Goal: Check status: Check status

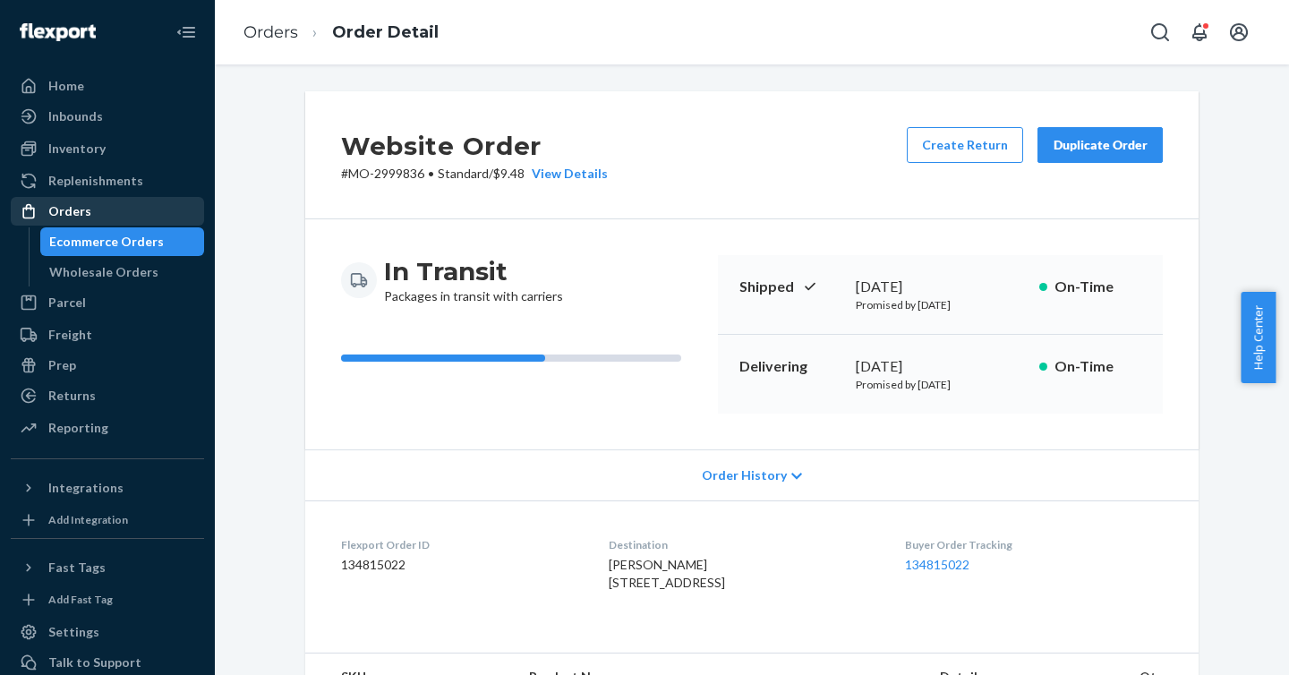
click at [62, 214] on div "Orders" at bounding box center [69, 211] width 43 height 18
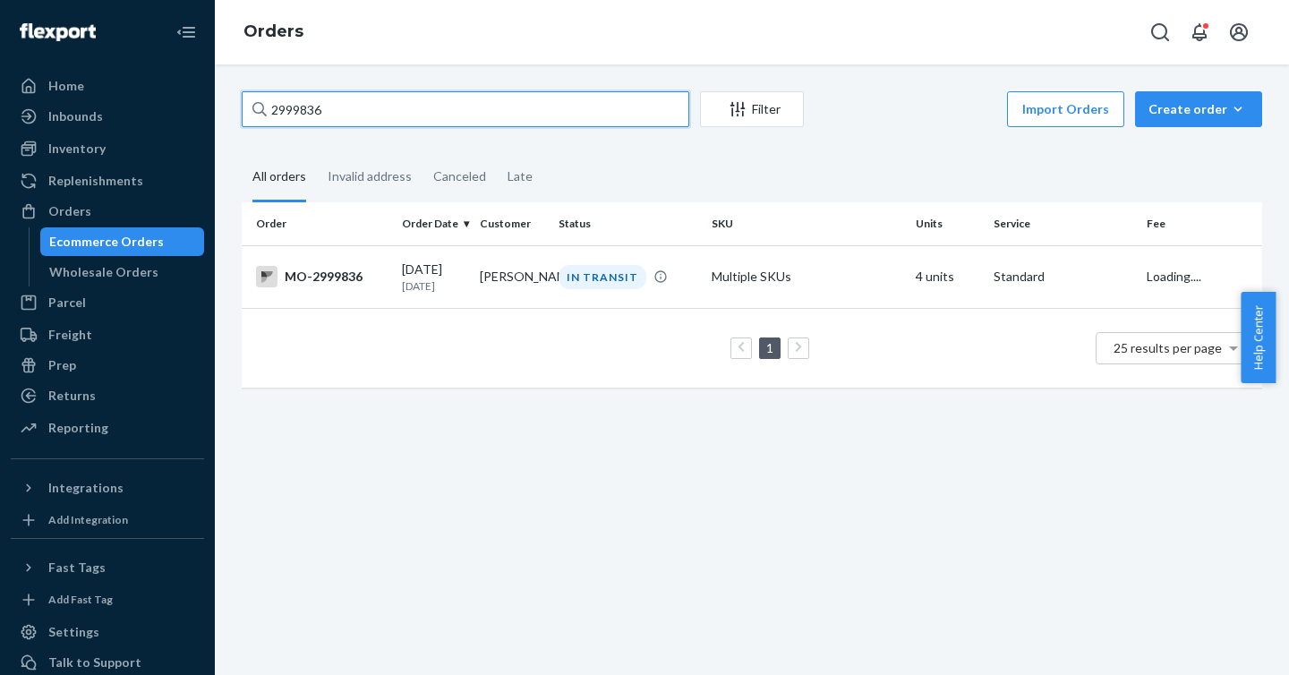
drag, startPoint x: 377, startPoint y: 106, endPoint x: 251, endPoint y: 113, distance: 126.3
click at [251, 112] on input "2999836" at bounding box center [465, 109] width 447 height 36
paste input "2981477"
type input "2981477"
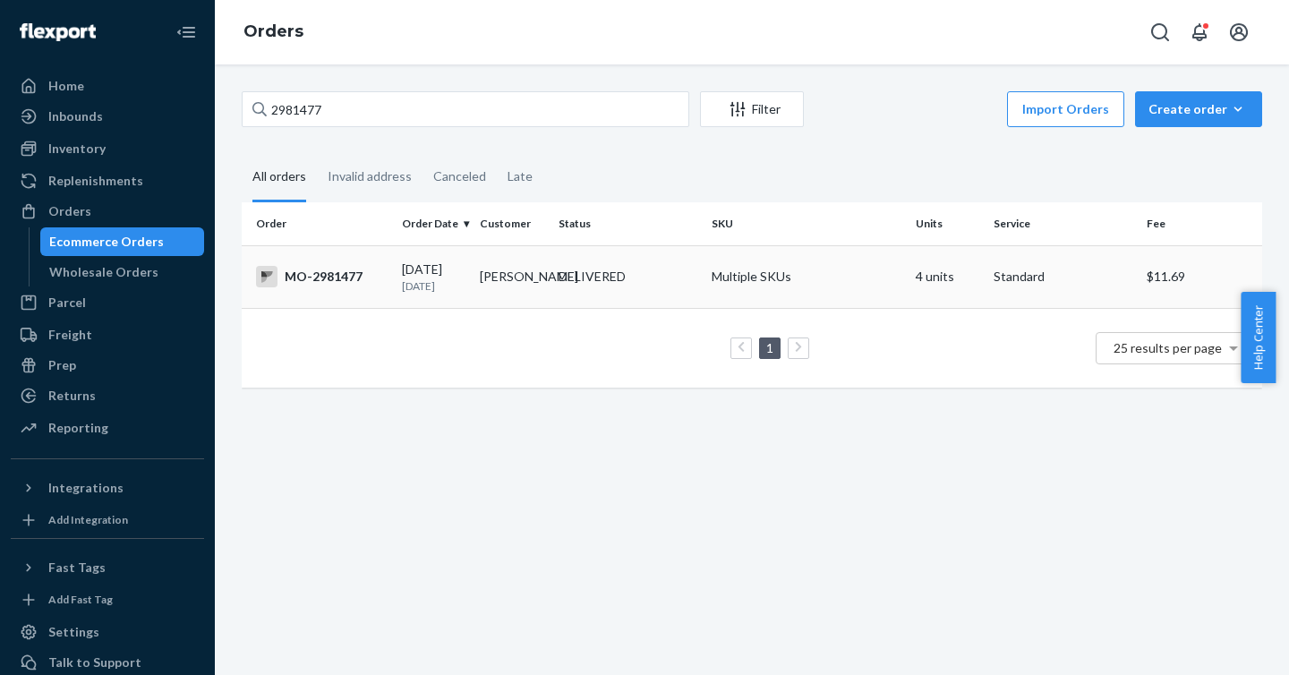
click at [310, 276] on div "MO-2981477" at bounding box center [322, 276] width 132 height 21
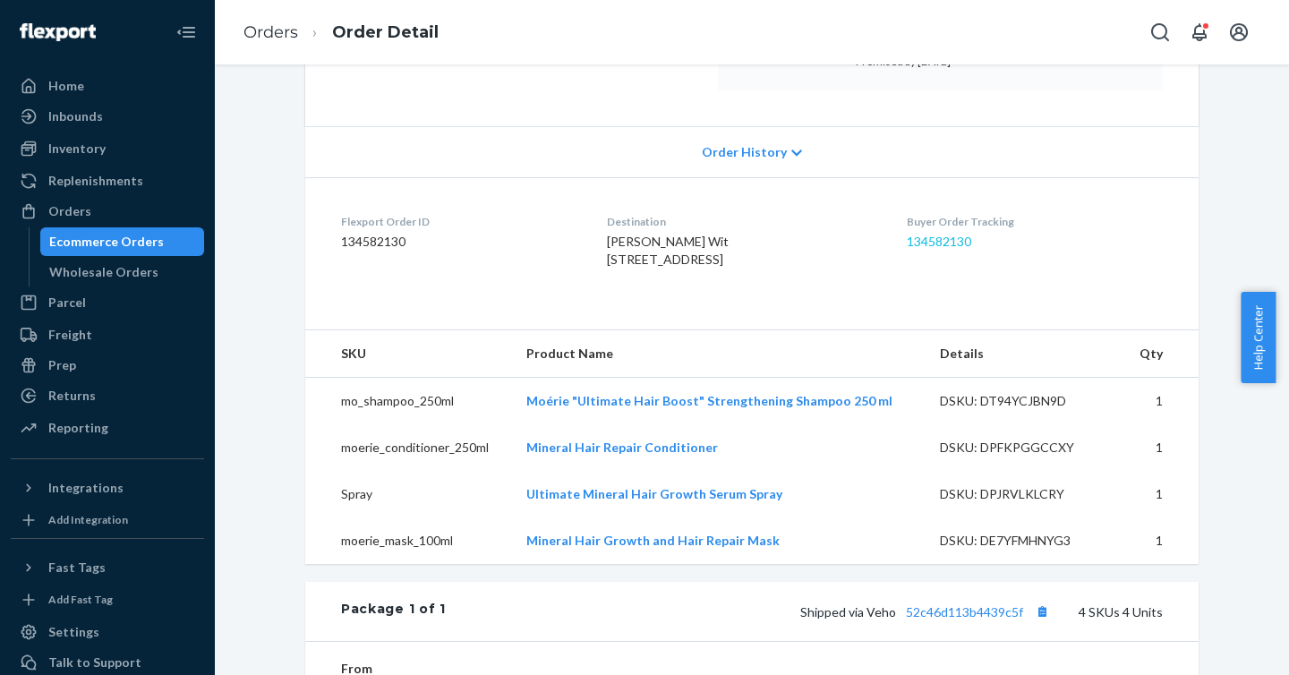
scroll to position [327, 0]
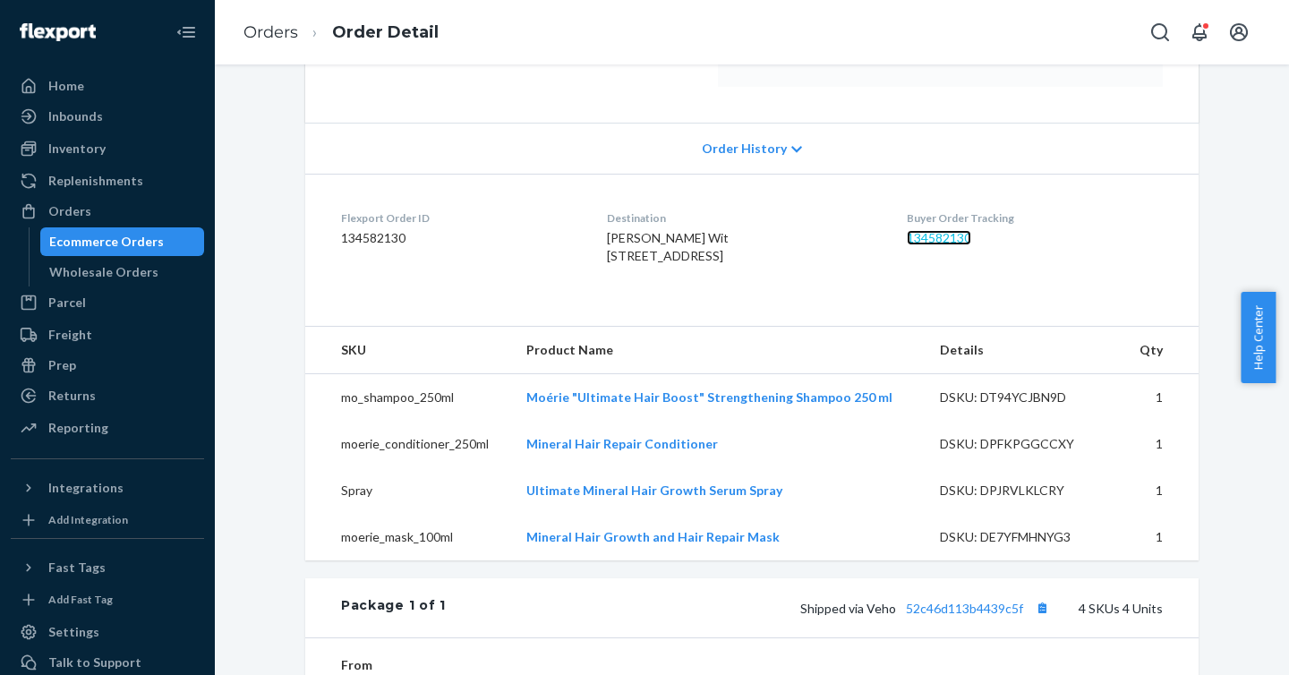
click at [949, 242] on link "134582130" at bounding box center [938, 237] width 64 height 15
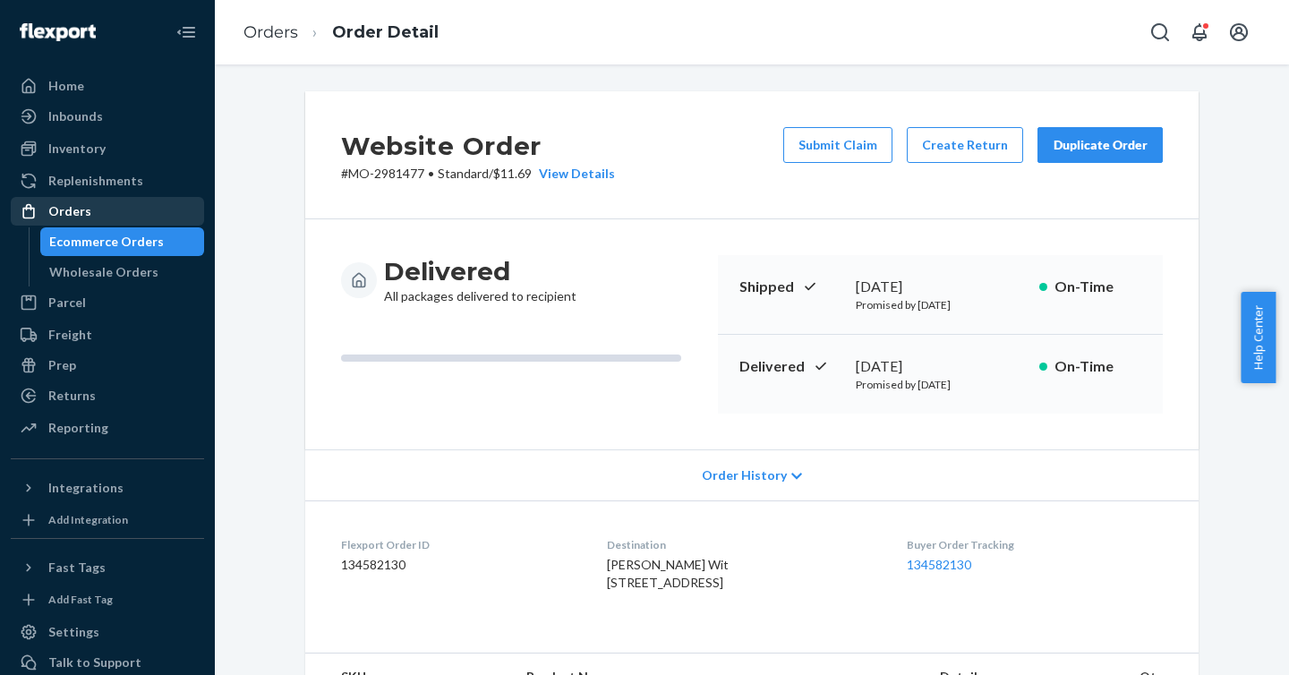
click at [73, 214] on div "Orders" at bounding box center [69, 211] width 43 height 18
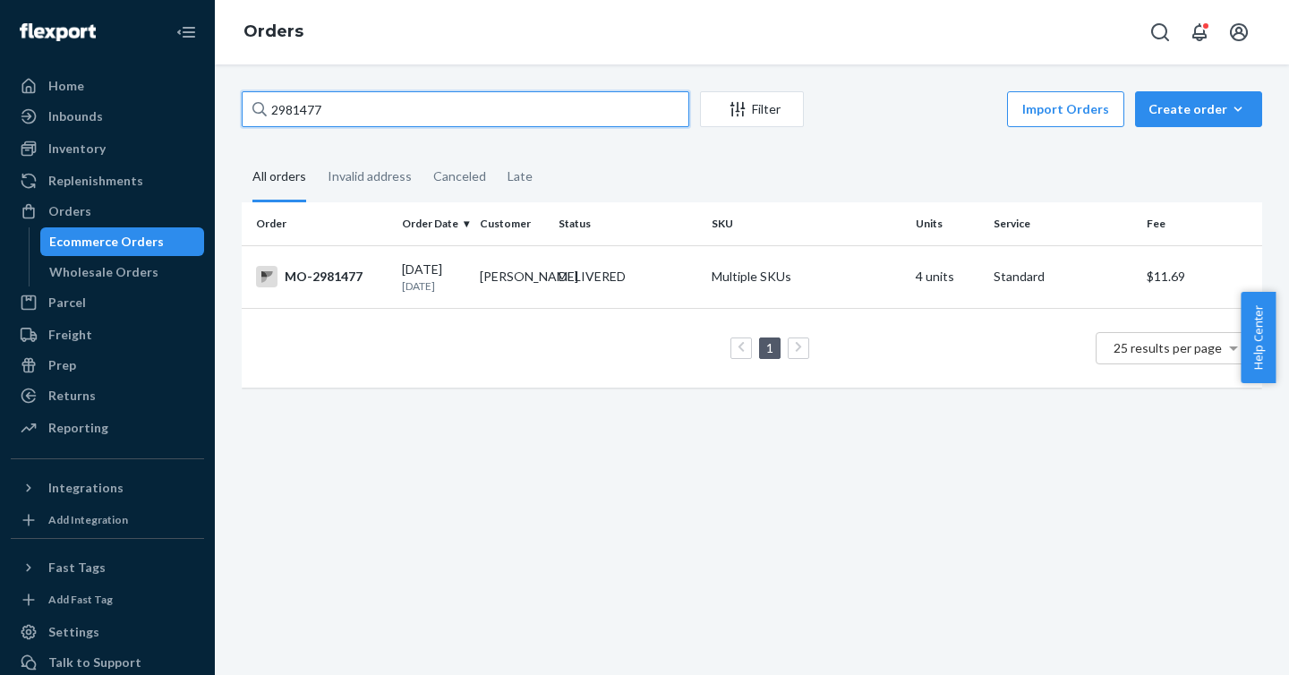
drag, startPoint x: 468, startPoint y: 118, endPoint x: 225, endPoint y: 109, distance: 243.6
click at [225, 109] on div "2981477 Filter Import Orders Create order Ecommerce order Removal order All ord…" at bounding box center [752, 369] width 1074 height 610
paste input "60096"
type input "2960096"
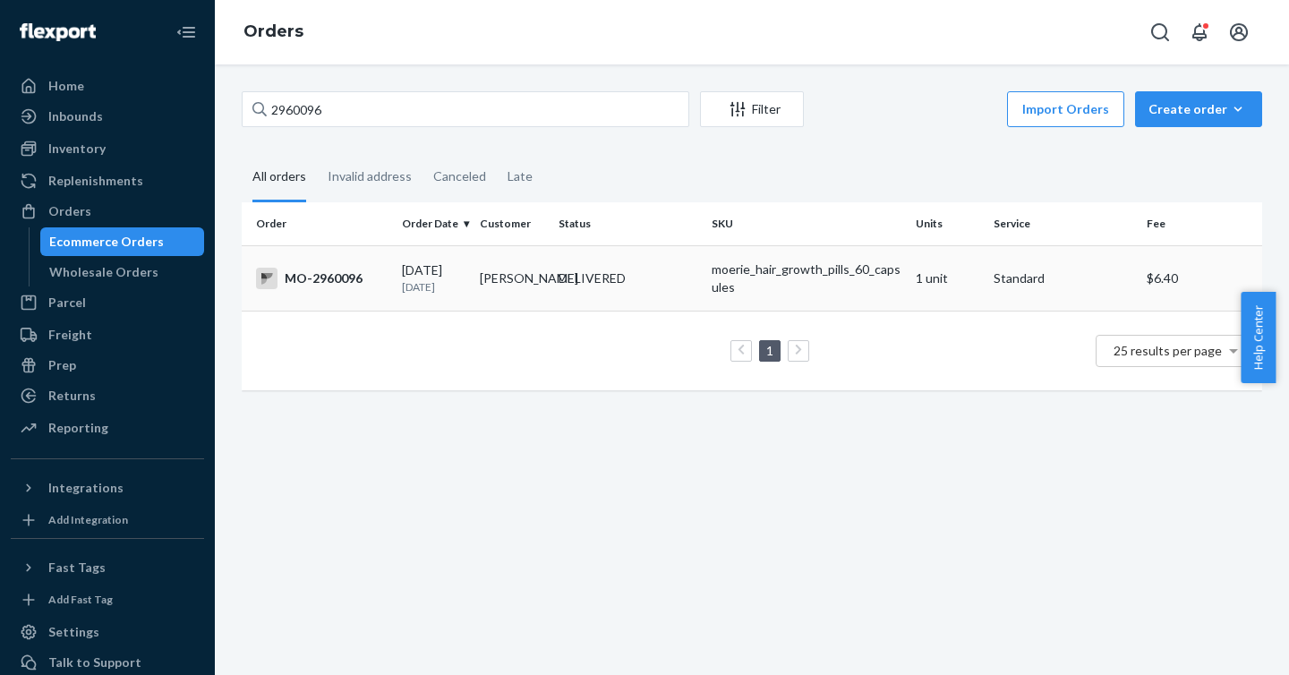
click at [341, 277] on div "MO-2960096" at bounding box center [322, 278] width 132 height 21
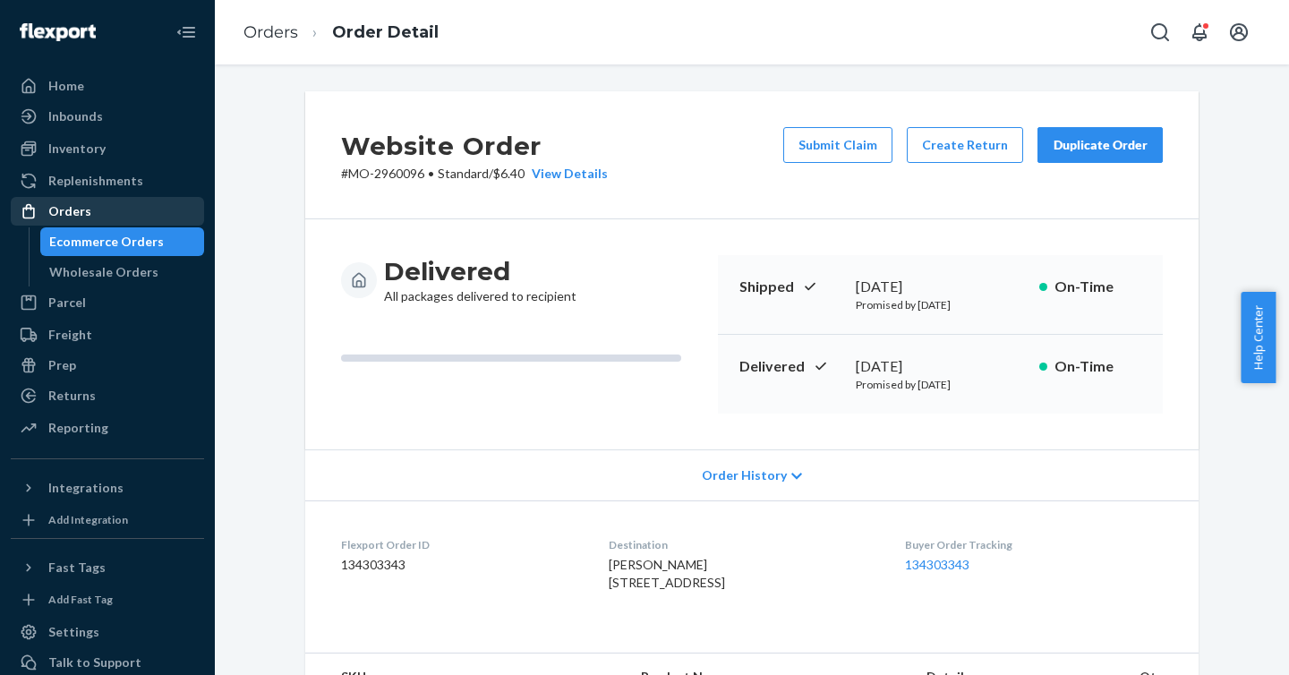
click at [84, 222] on div "Orders" at bounding box center [108, 211] width 190 height 25
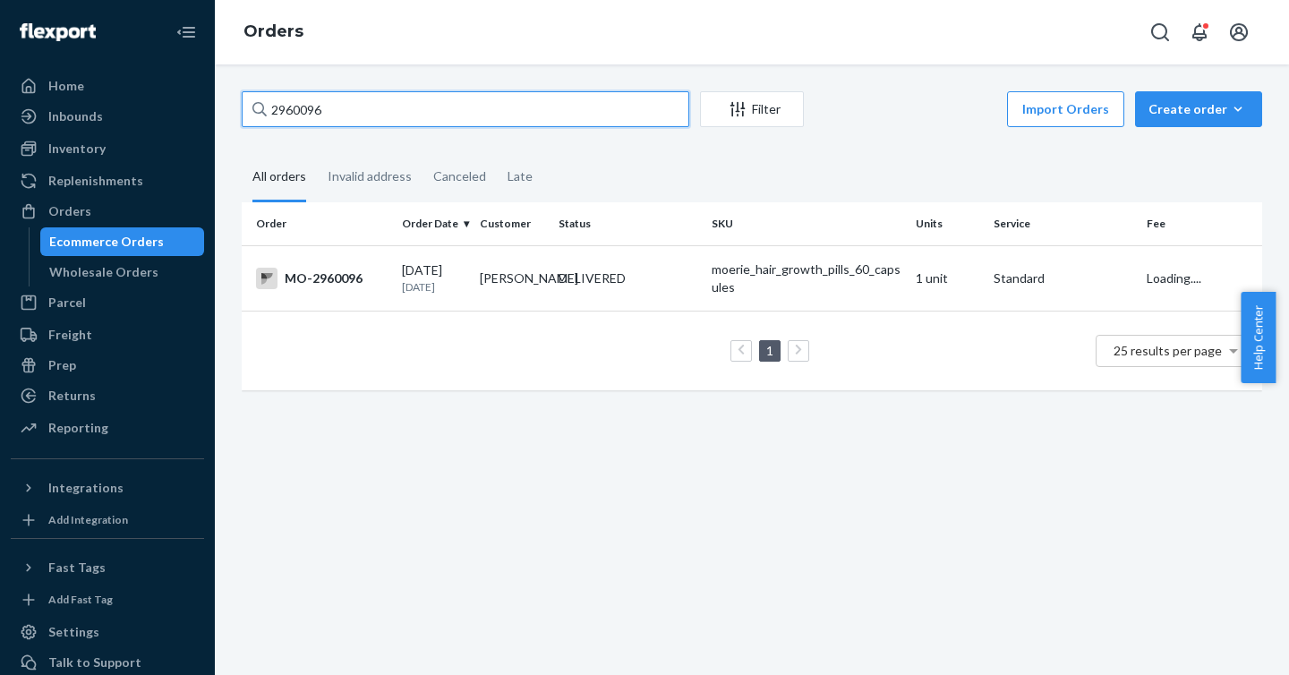
drag, startPoint x: 458, startPoint y: 106, endPoint x: 251, endPoint y: 101, distance: 206.8
click at [251, 101] on input "2960096" at bounding box center [465, 109] width 447 height 36
paste input "2882180"
type input "2882180"
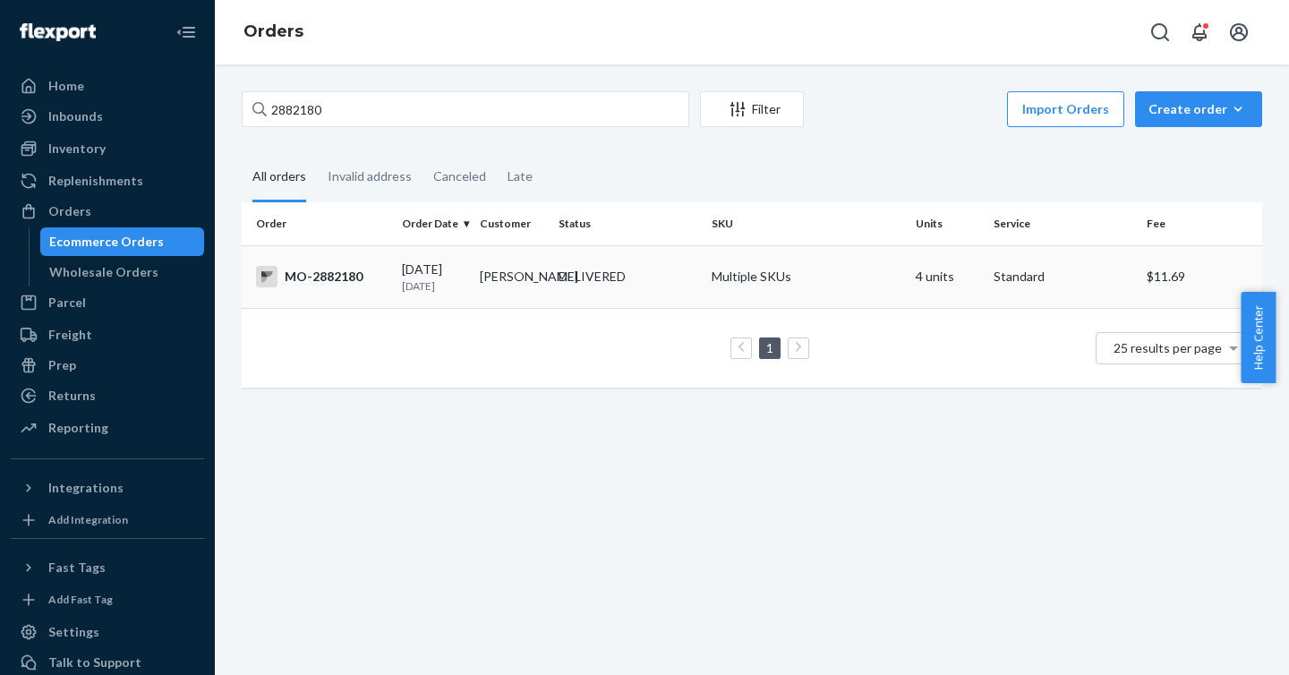
click at [345, 268] on div "MO-2882180" at bounding box center [322, 276] width 132 height 21
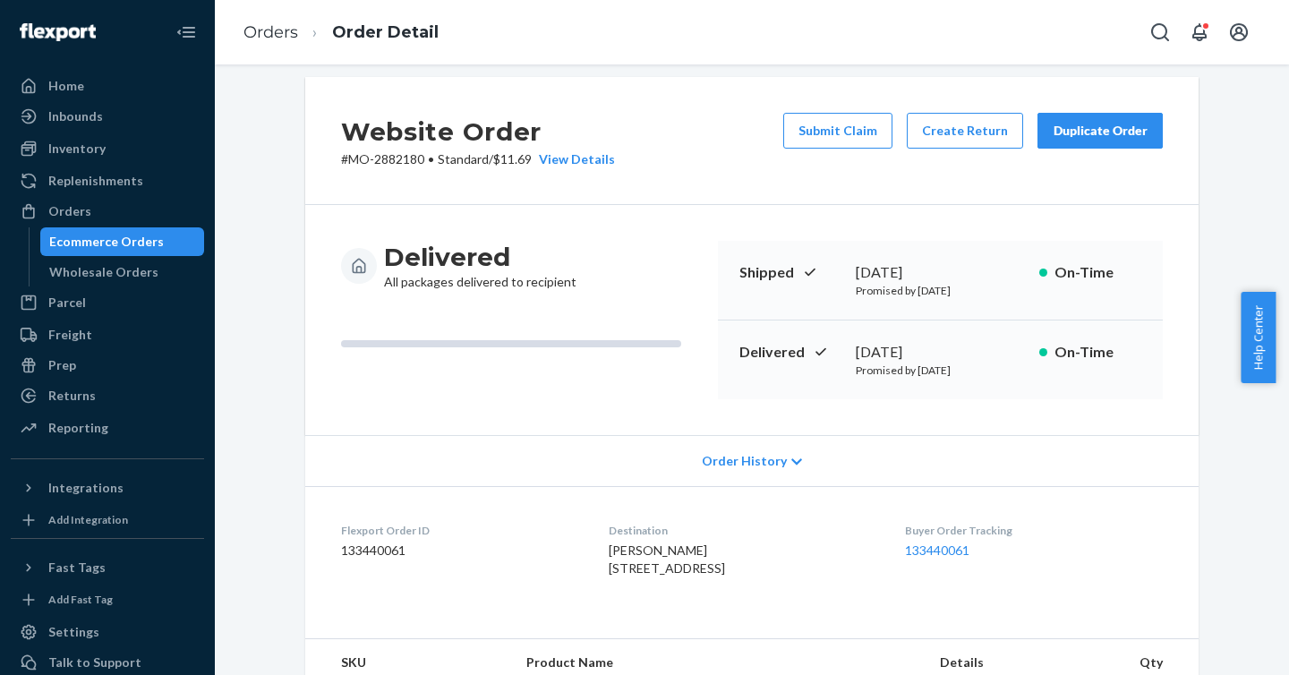
scroll to position [15, 0]
click at [943, 548] on link "133440061" at bounding box center [937, 548] width 64 height 15
